Goal: Information Seeking & Learning: Check status

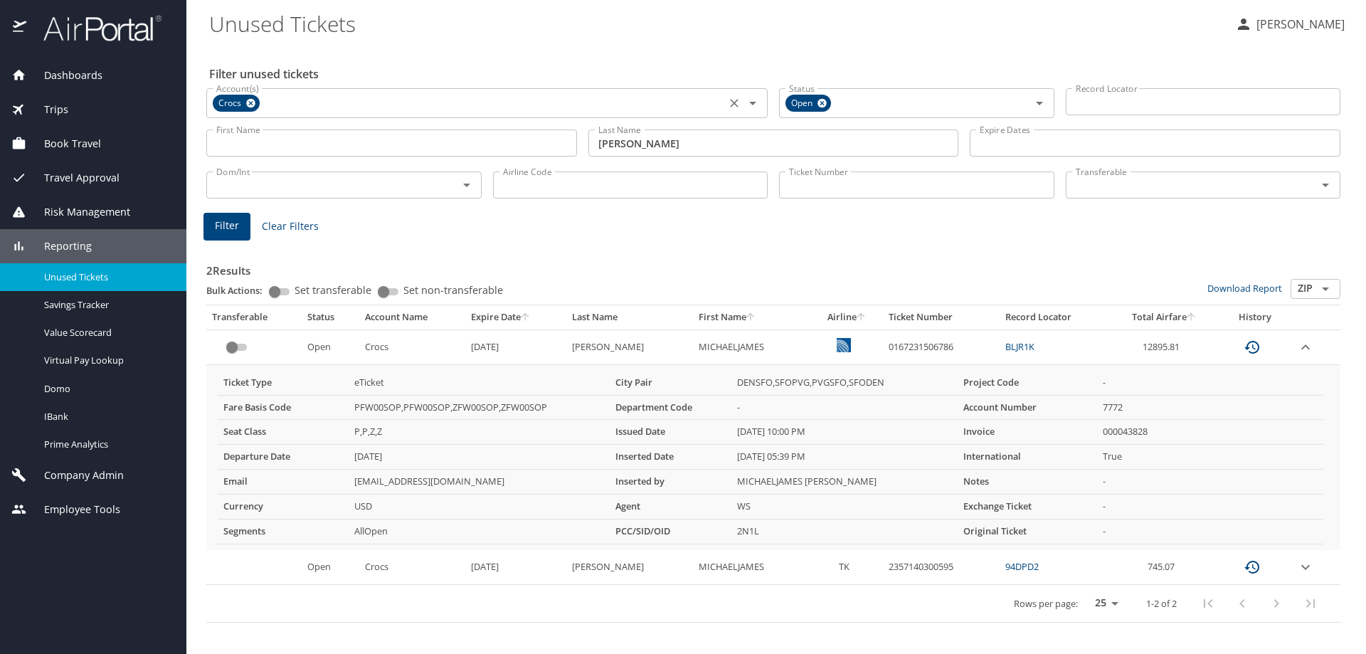
click at [249, 102] on icon at bounding box center [250, 103] width 11 height 16
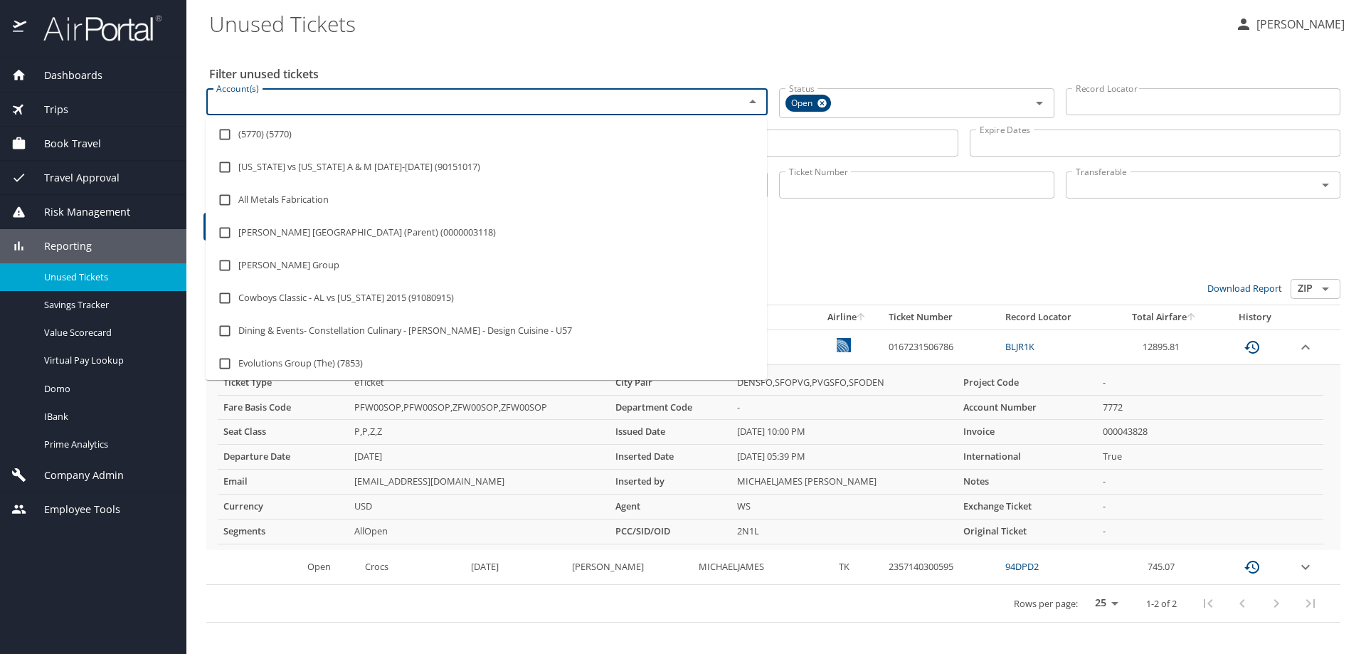
click at [249, 102] on input "Account(s)" at bounding box center [466, 101] width 511 height 18
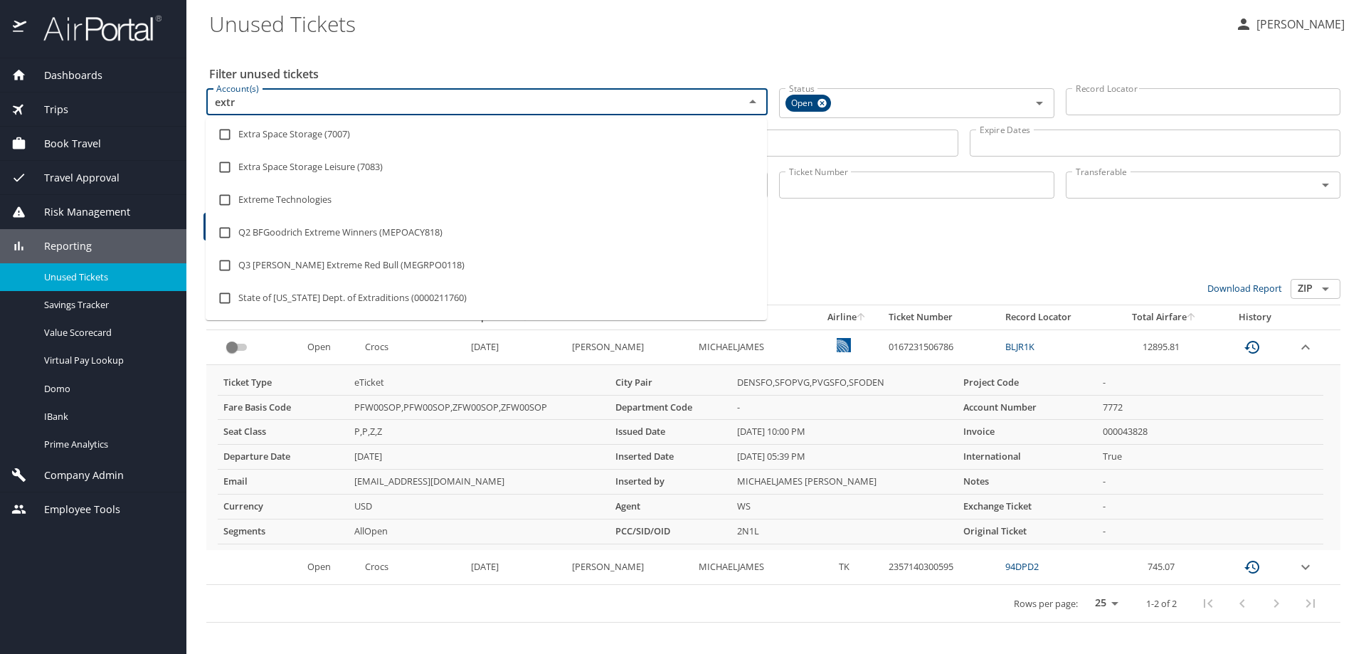
type input "extra"
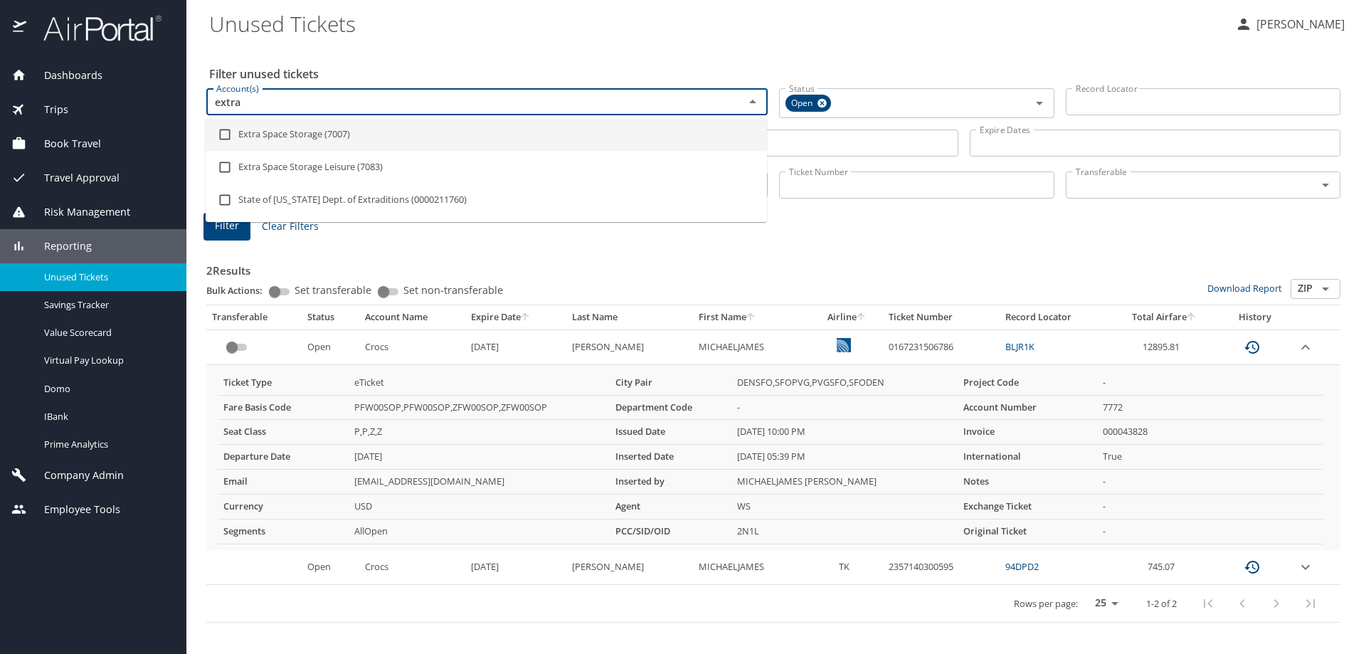
click at [265, 135] on li "Extra Space Storage (7007)" at bounding box center [486, 134] width 561 height 33
checkbox input "true"
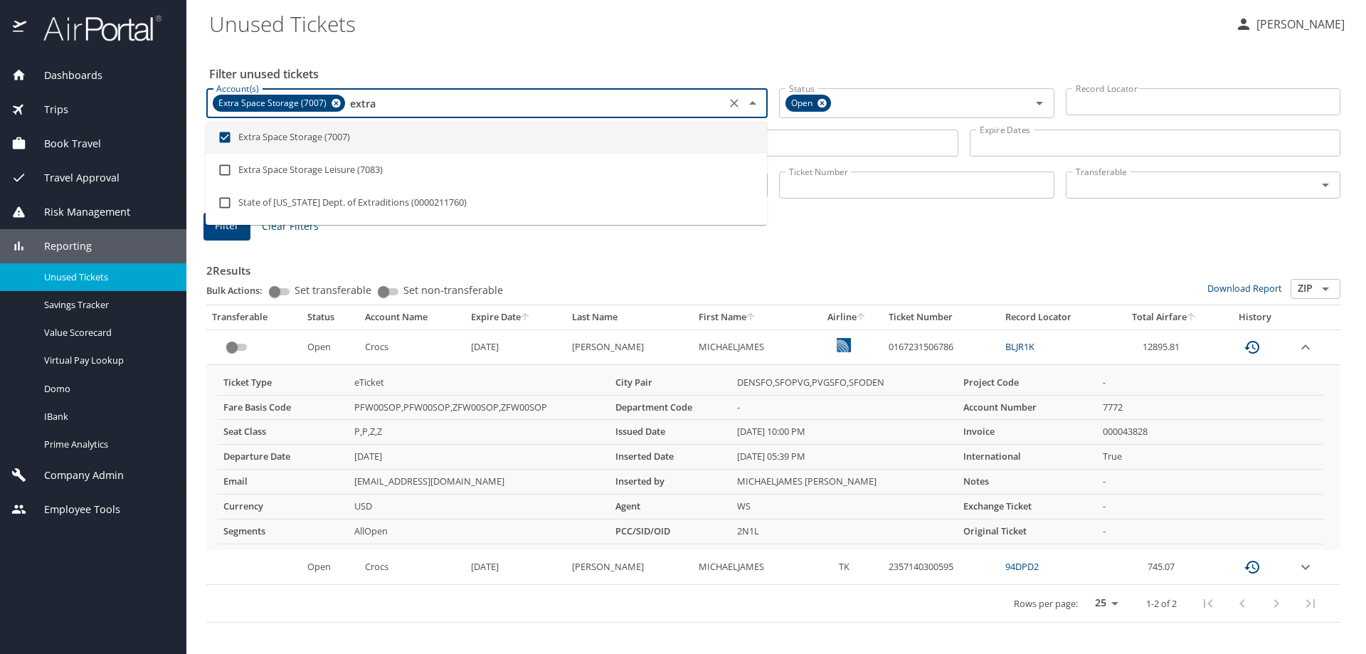
type input "extra"
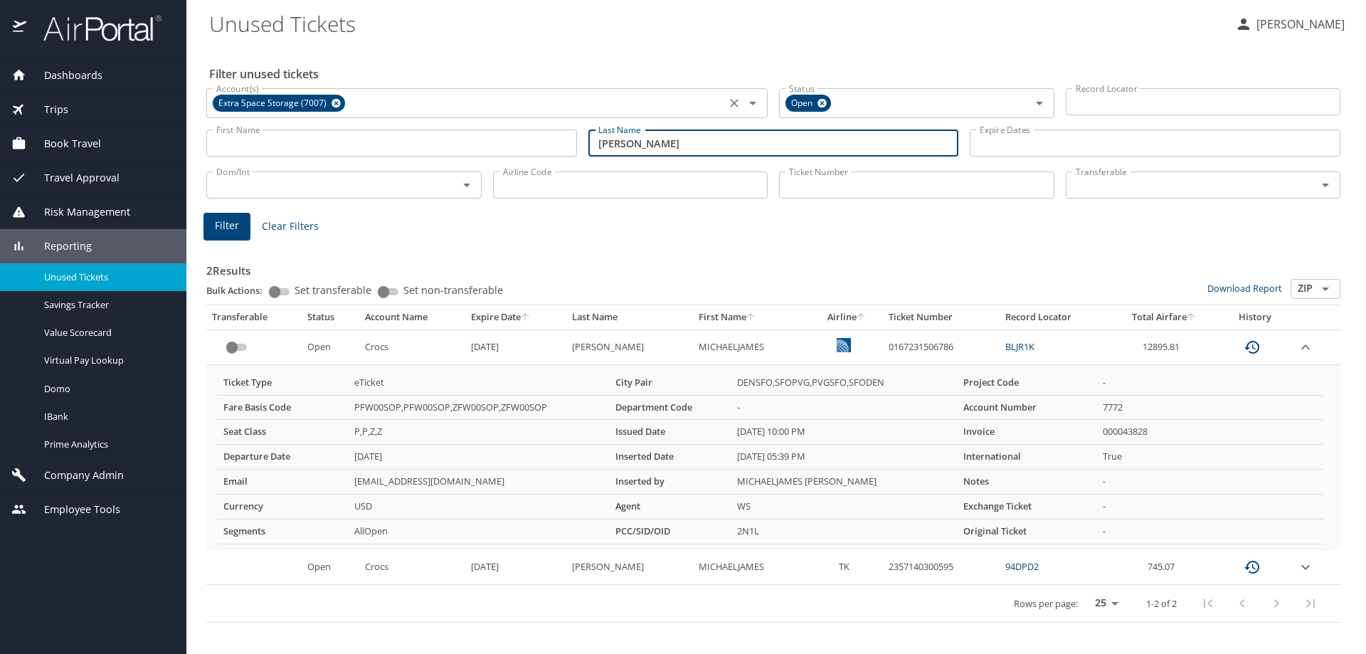
click at [644, 149] on input "wade" at bounding box center [773, 142] width 371 height 27
type input "w"
type input "engel"
click at [232, 223] on span "Filter" at bounding box center [227, 226] width 24 height 18
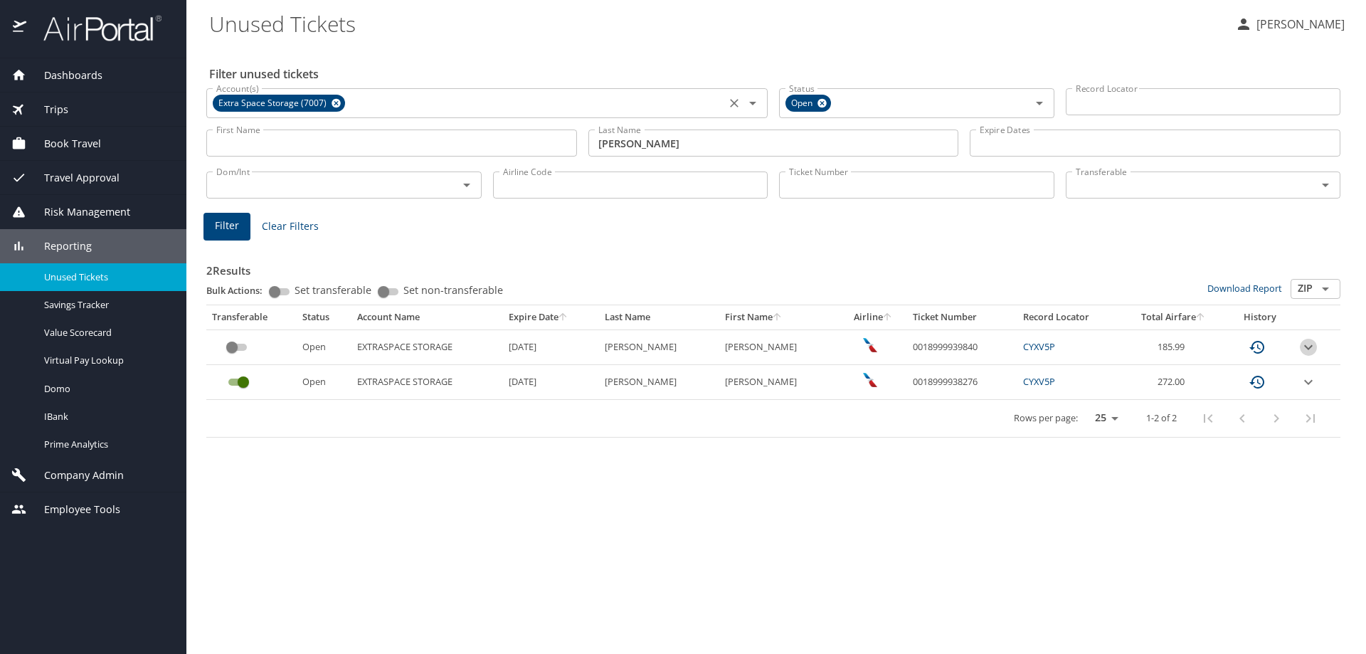
click at [1308, 346] on icon "expand row" at bounding box center [1308, 346] width 9 height 5
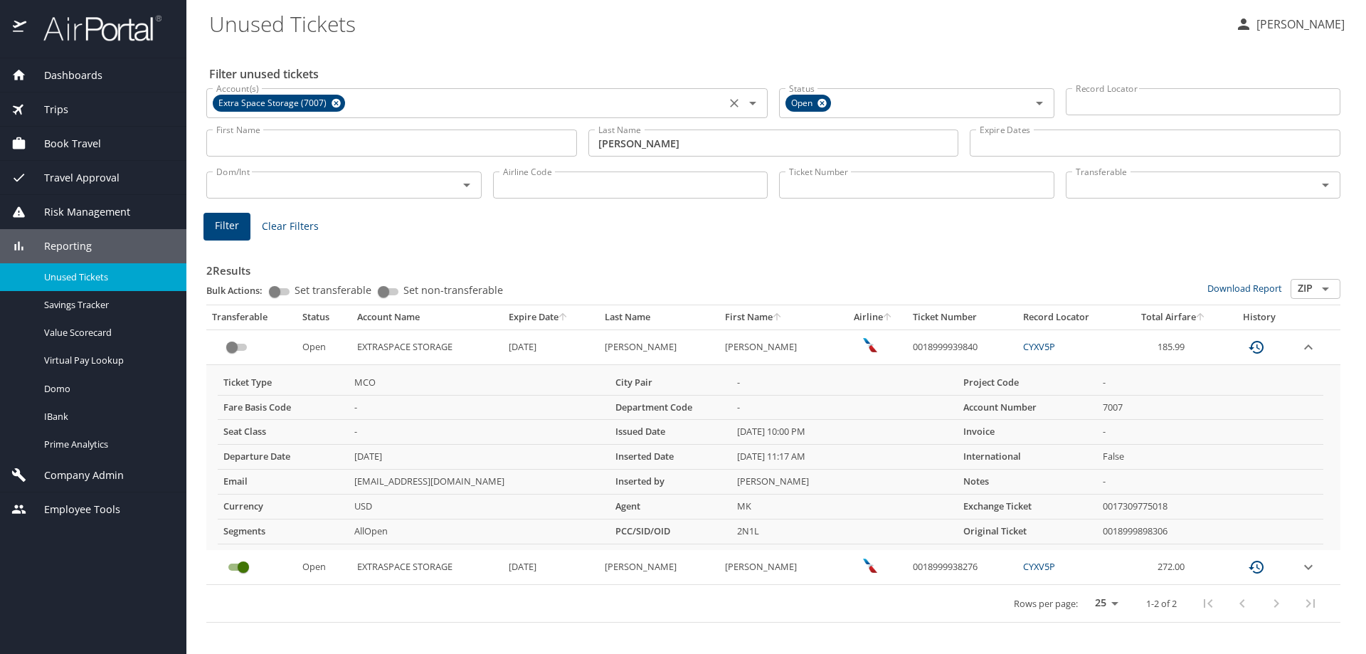
click at [1305, 568] on icon "expand row" at bounding box center [1308, 566] width 17 height 17
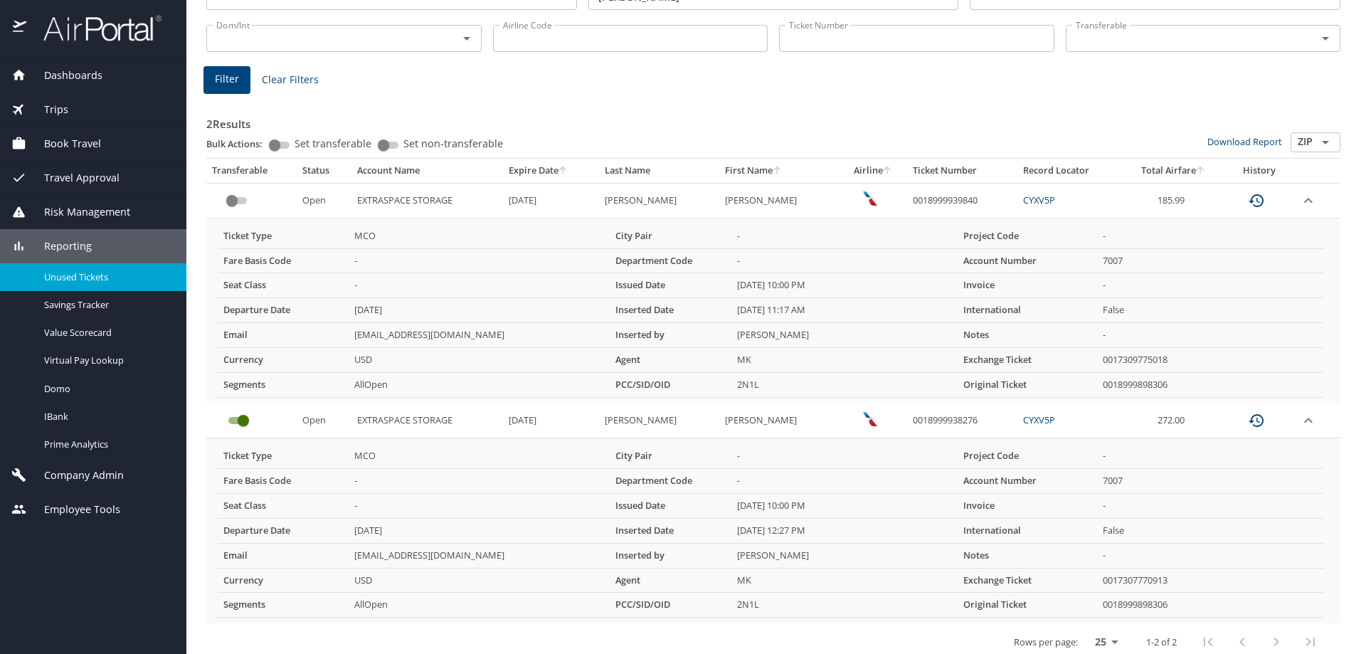
scroll to position [159, 0]
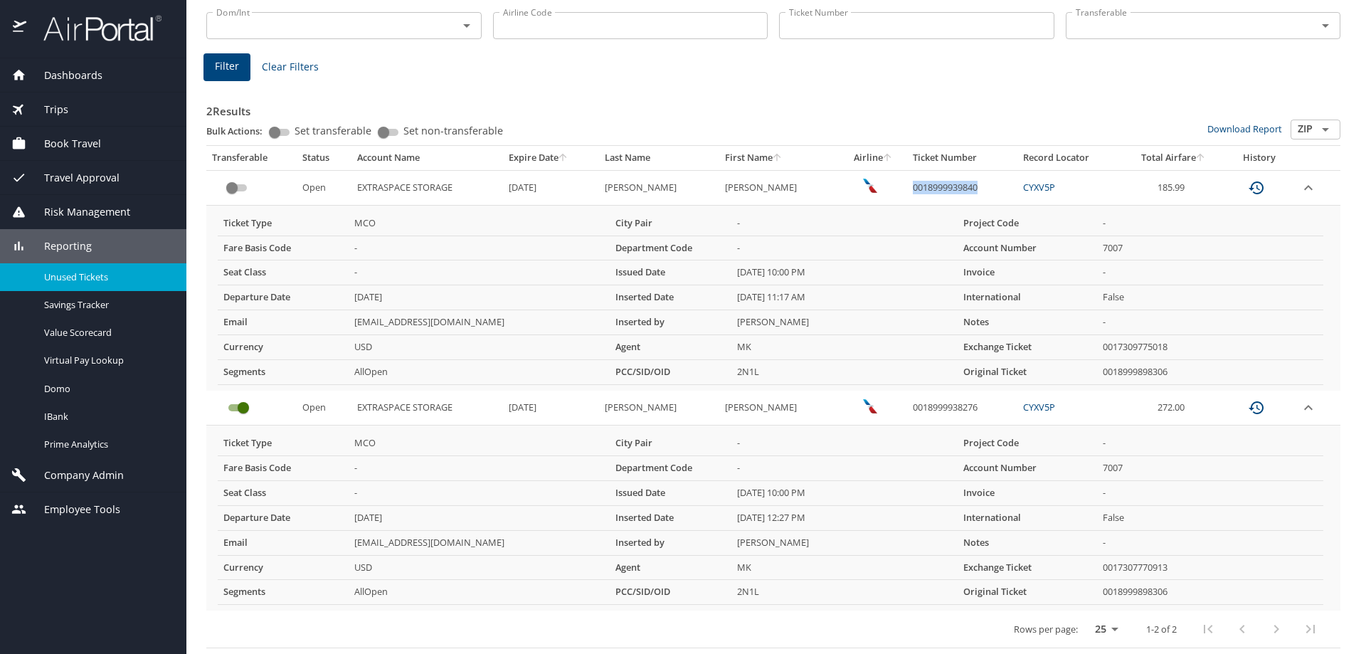
drag, startPoint x: 881, startPoint y: 187, endPoint x: 950, endPoint y: 186, distance: 69.0
click at [950, 186] on td "0018999939840" at bounding box center [962, 187] width 110 height 35
copy td "0018999939840"
click at [55, 112] on span "Trips" at bounding box center [47, 110] width 42 height 16
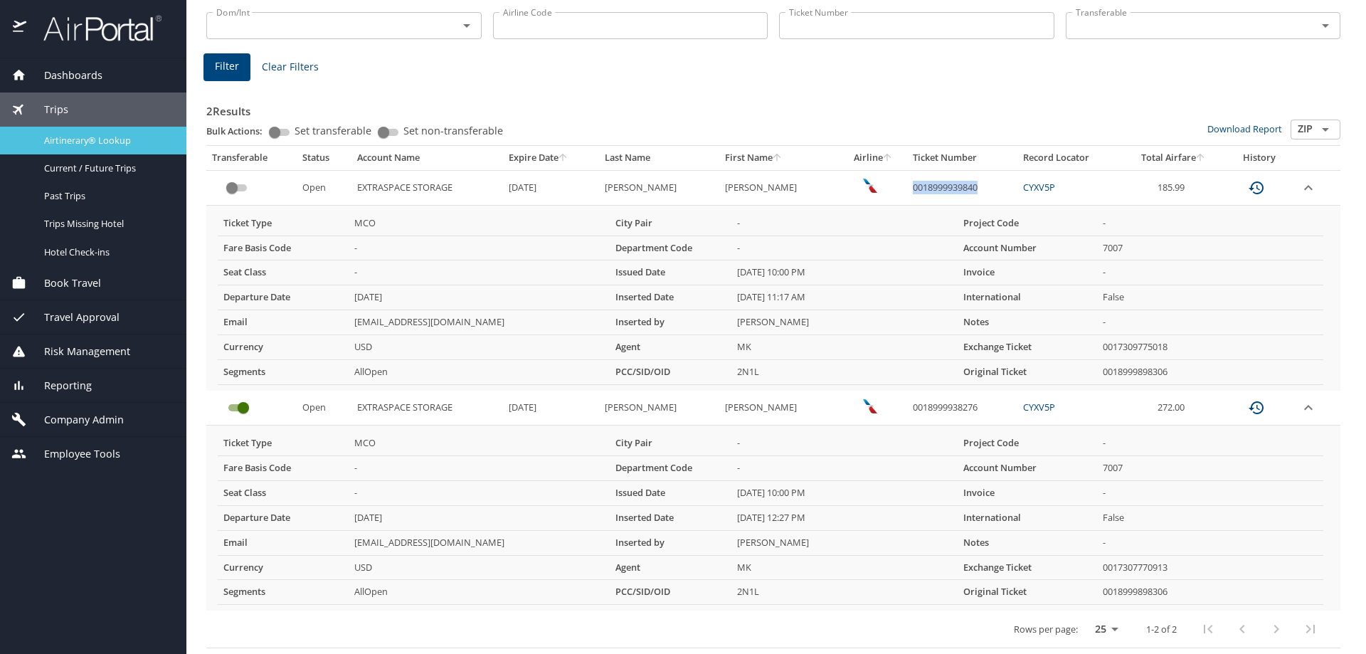
click at [68, 135] on span "Airtinerary® Lookup" at bounding box center [106, 141] width 125 height 14
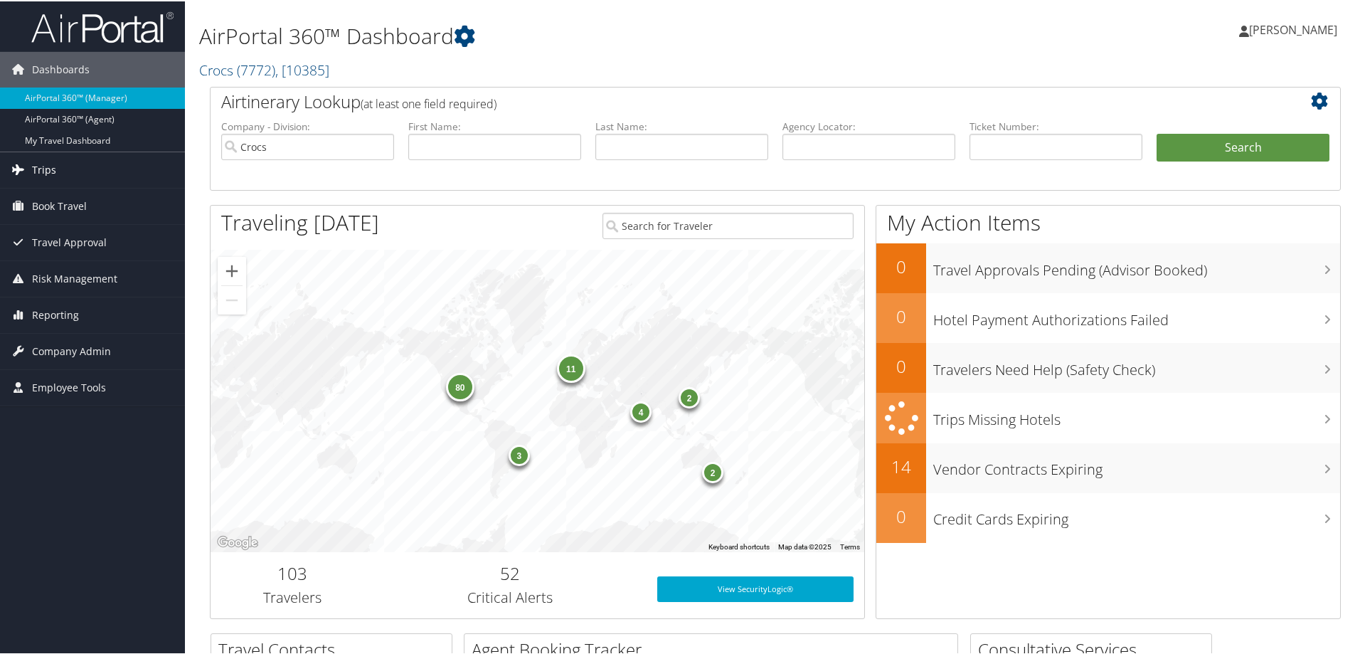
click at [72, 171] on link "Trips" at bounding box center [92, 169] width 185 height 36
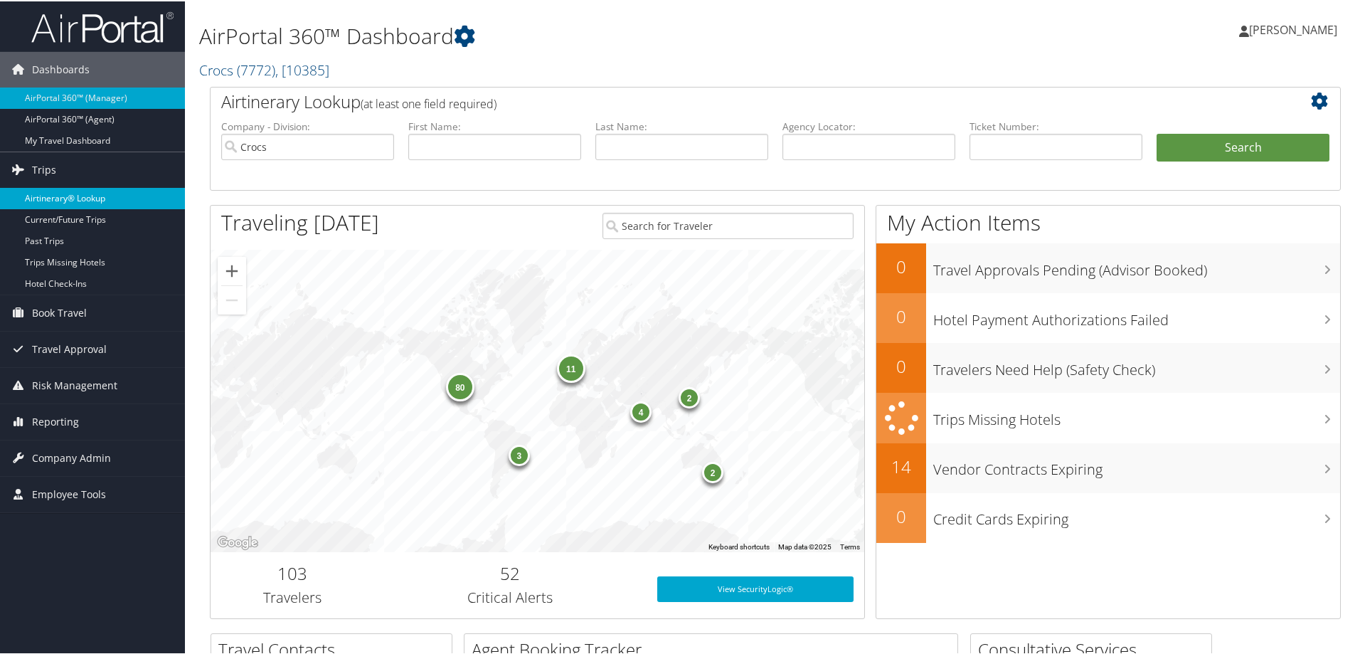
click at [85, 196] on link "Airtinerary® Lookup" at bounding box center [92, 196] width 185 height 21
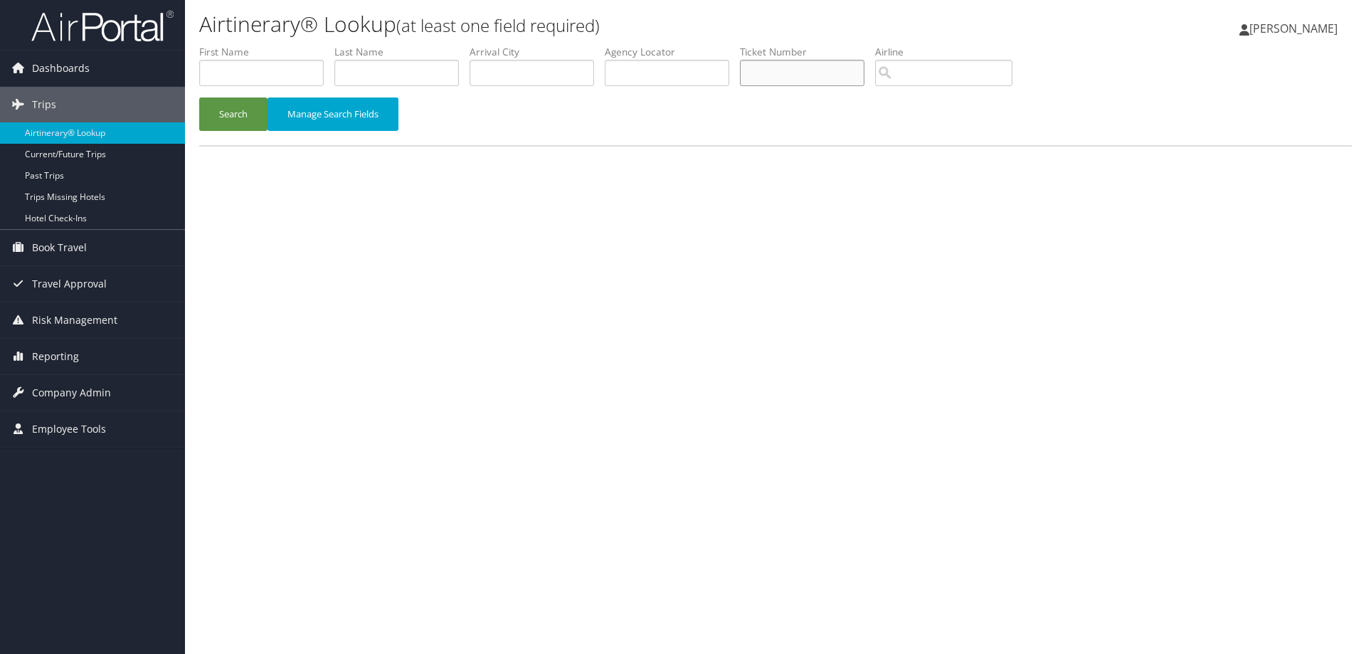
paste input "0018999939840"
click at [228, 118] on button "Search" at bounding box center [233, 113] width 68 height 33
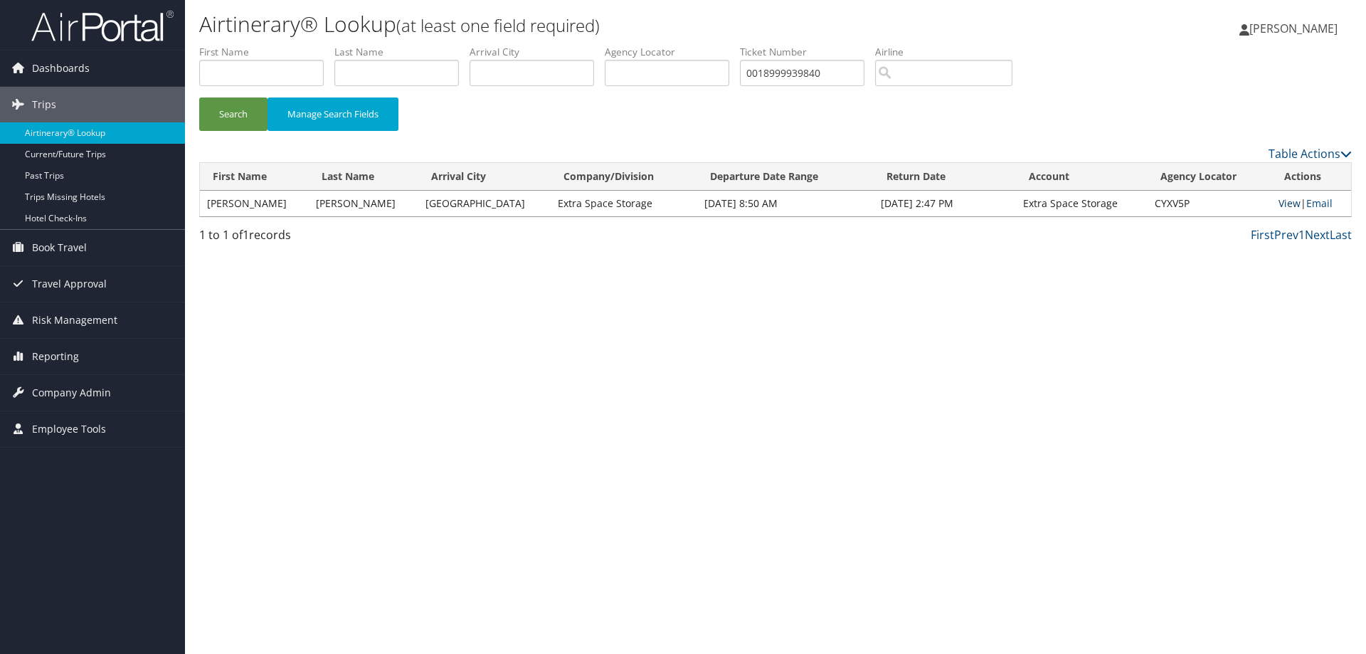
click at [1278, 203] on link "View" at bounding box center [1289, 203] width 22 height 14
click at [834, 69] on input "0018999939840" at bounding box center [802, 73] width 125 height 26
type input "0018999938276"
click at [241, 117] on button "Search" at bounding box center [233, 113] width 68 height 33
click at [1278, 201] on link "View" at bounding box center [1289, 203] width 22 height 14
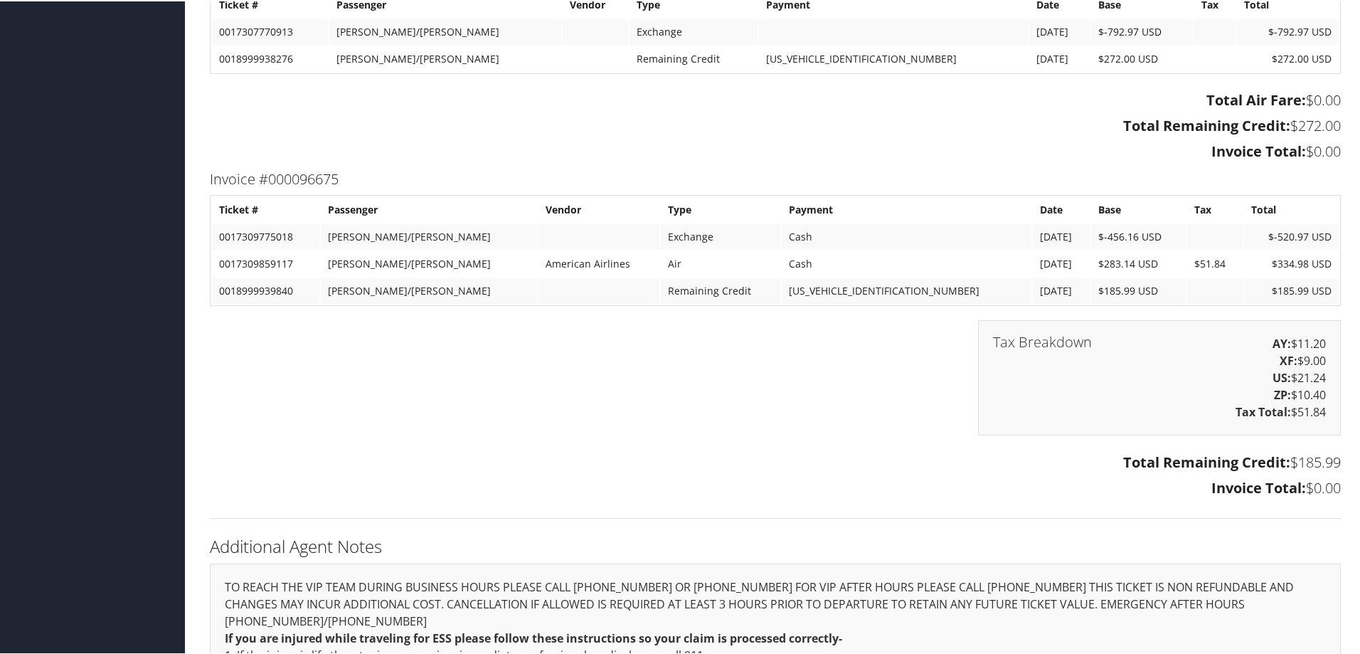
scroll to position [1565, 0]
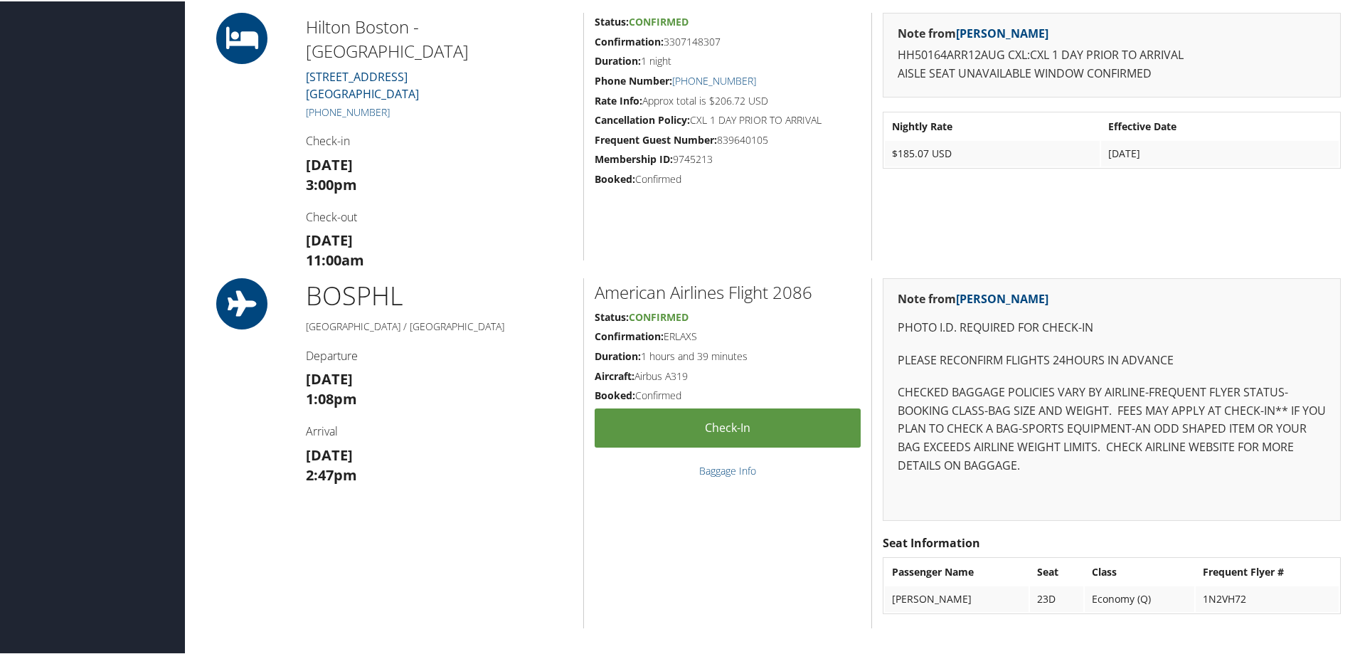
scroll to position [1352, 0]
